Goal: Information Seeking & Learning: Learn about a topic

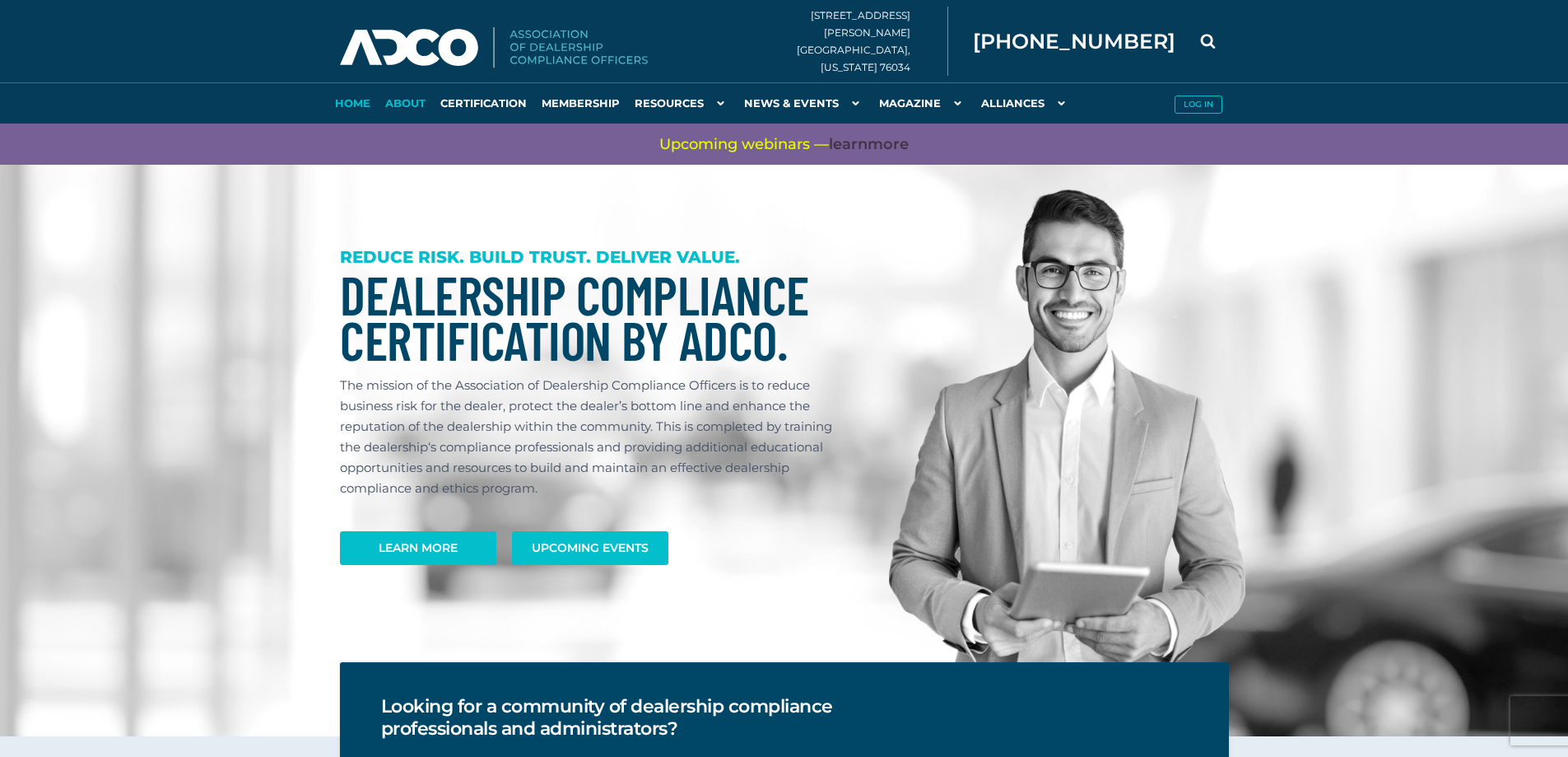
click at [410, 101] on link "About" at bounding box center [404, 102] width 55 height 41
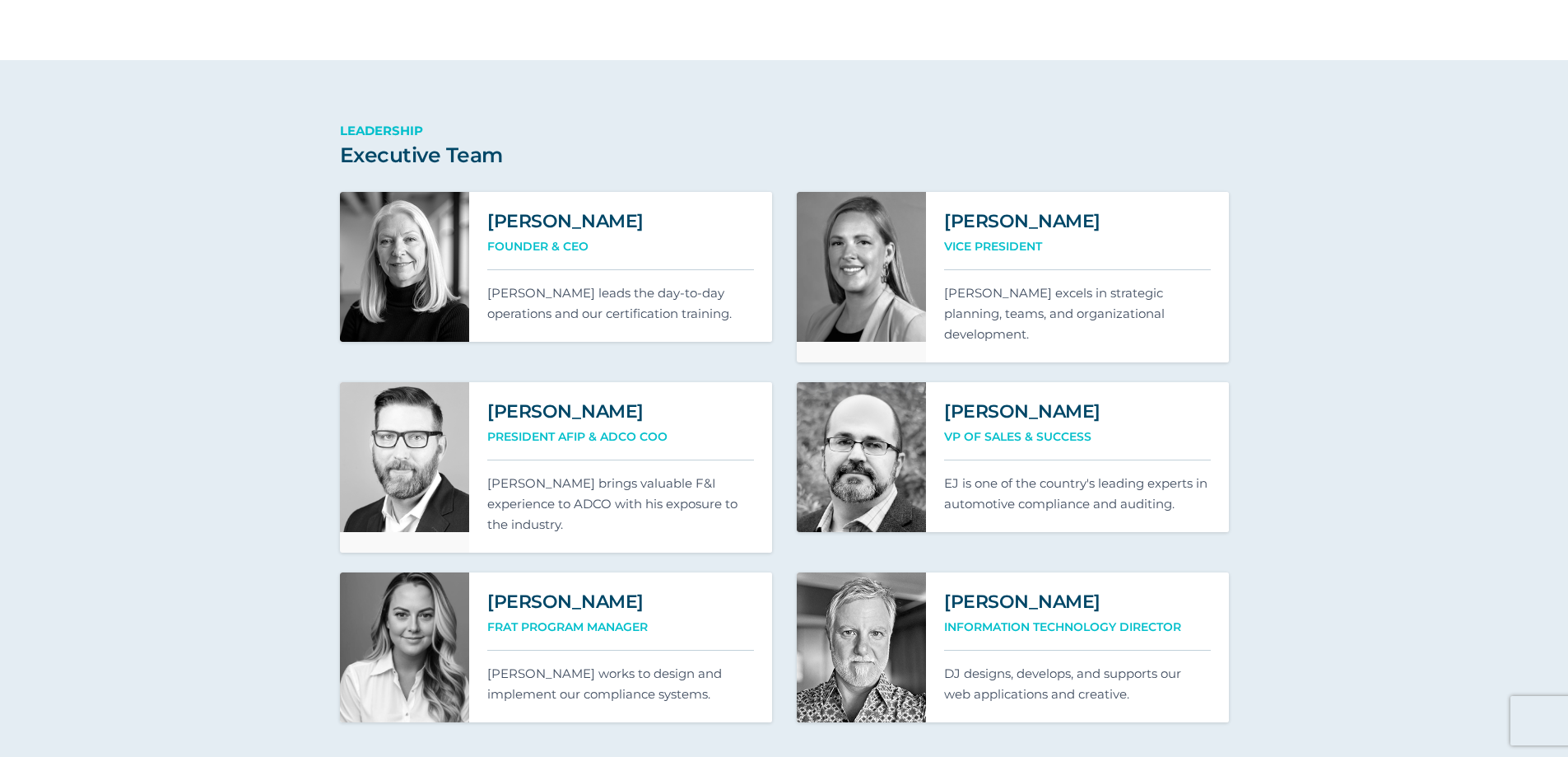
scroll to position [988, 0]
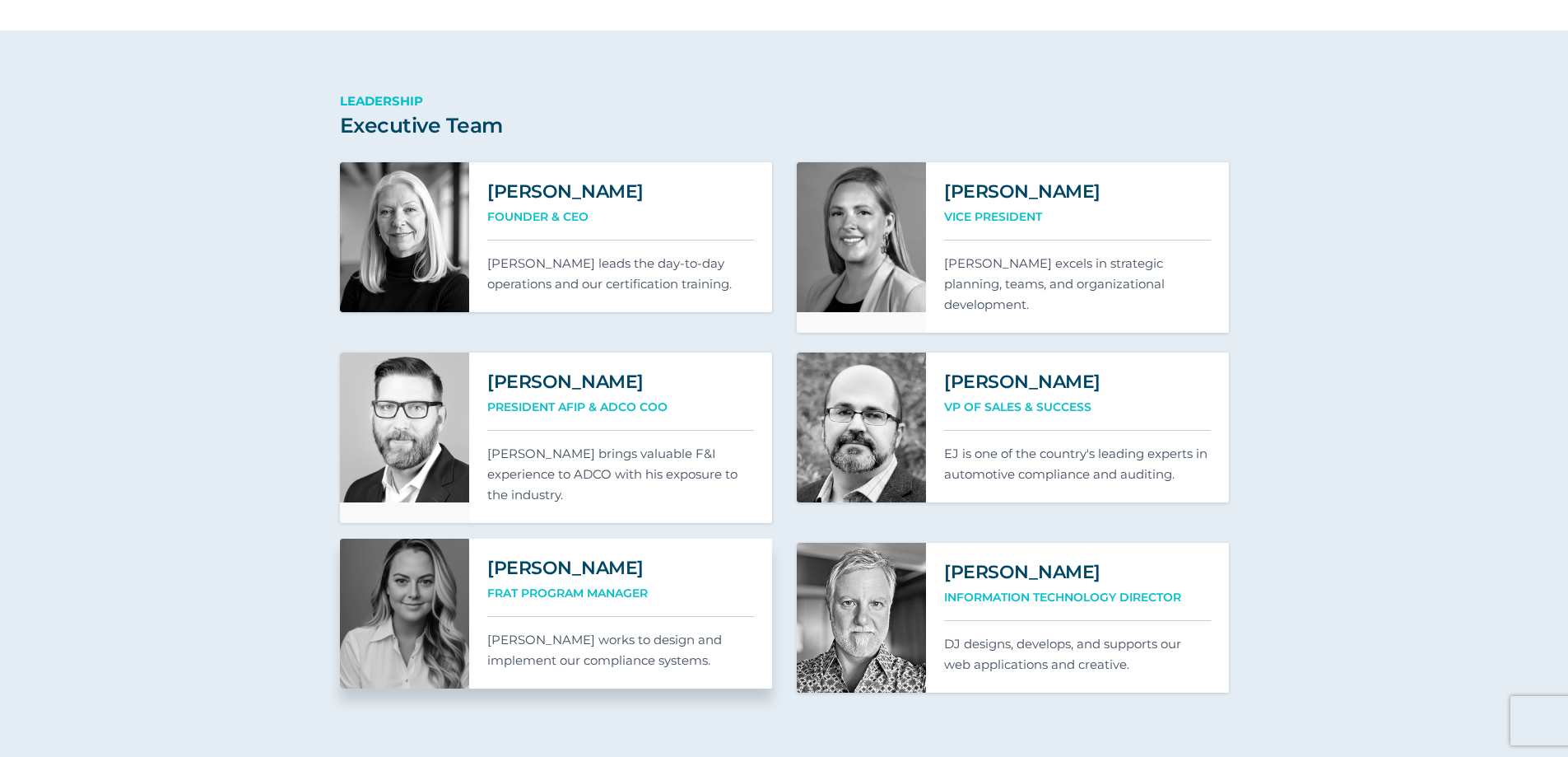
click at [601, 557] on h2 "[PERSON_NAME]" at bounding box center [621, 568] width 267 height 22
click at [386, 567] on link at bounding box center [405, 613] width 130 height 150
